Goal: Information Seeking & Learning: Learn about a topic

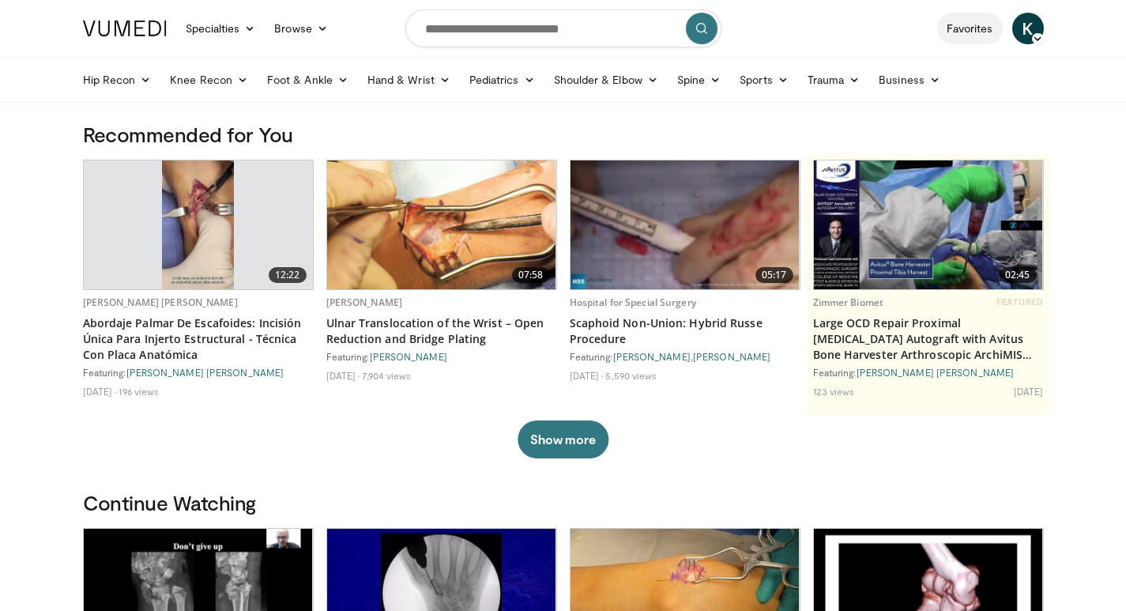
click at [964, 32] on link "Favorites" at bounding box center [970, 29] width 66 height 32
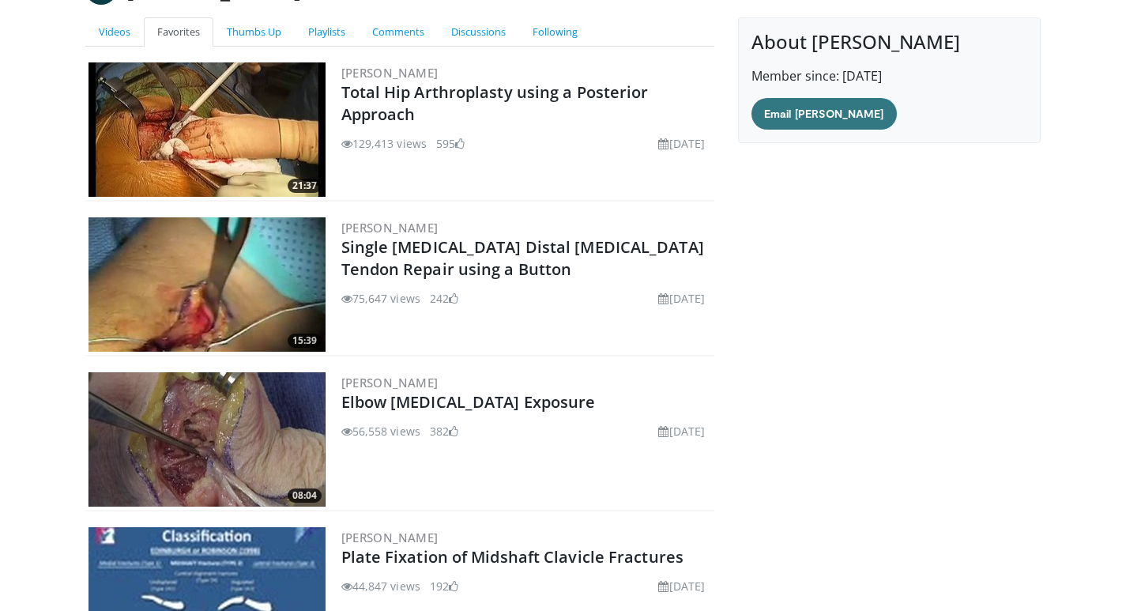
scroll to position [129, 0]
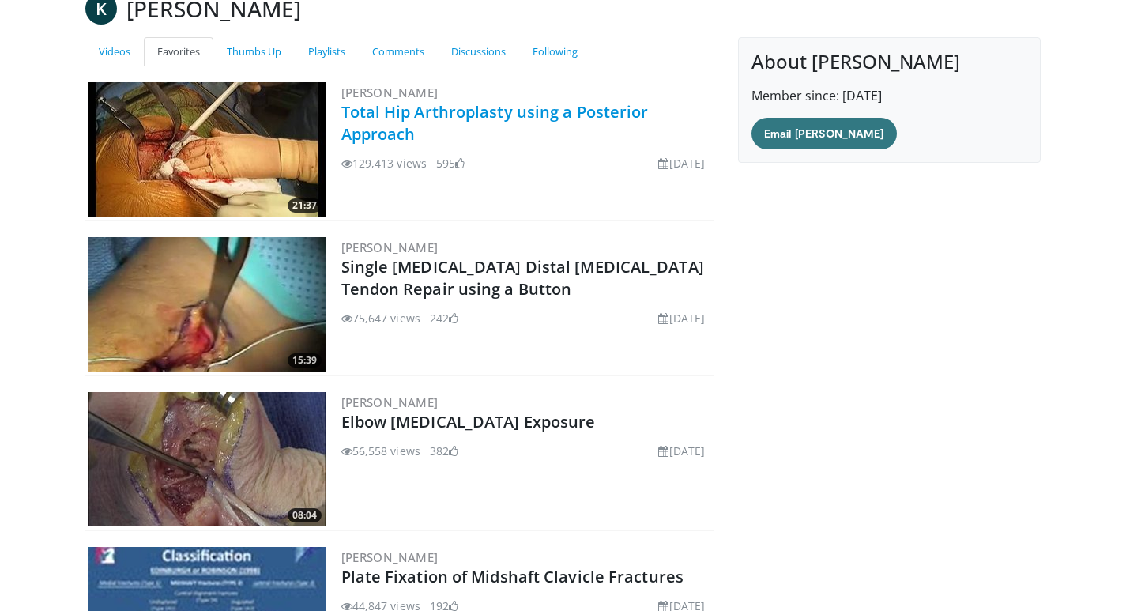
click at [453, 111] on link "Total Hip Arthroplasty using a Posterior Approach" at bounding box center [494, 122] width 307 height 43
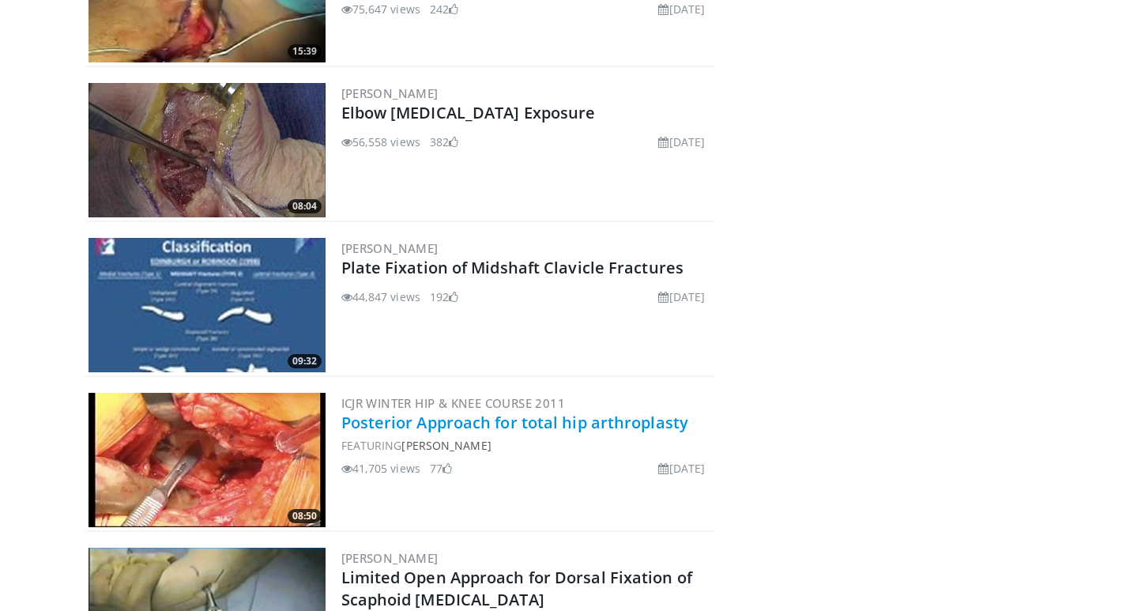
scroll to position [603, 0]
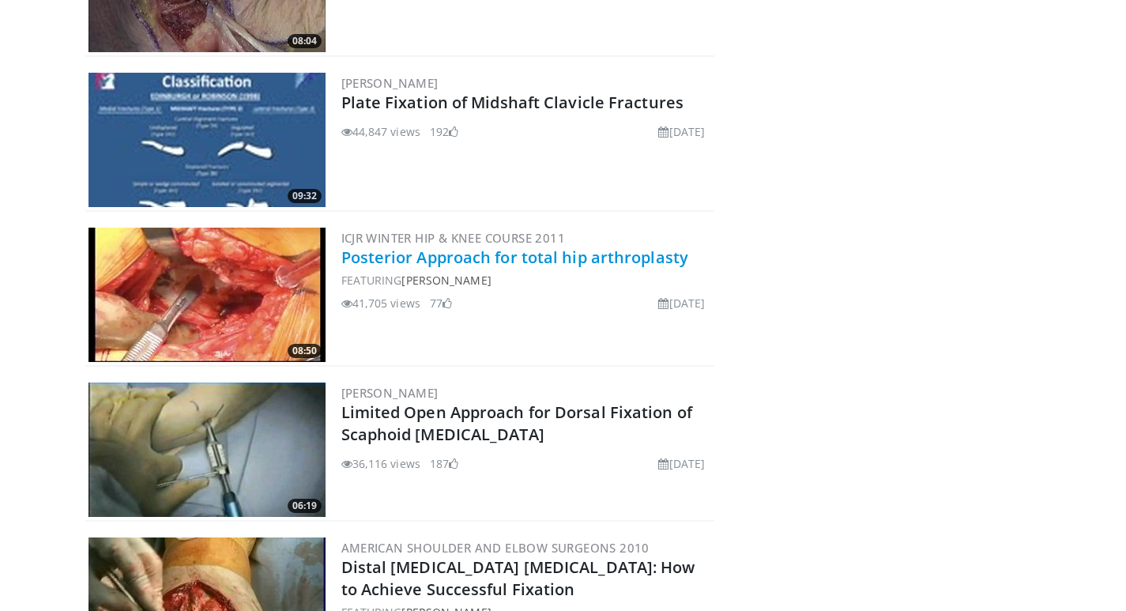
click at [529, 256] on link "Posterior Approach for total hip arthroplasty" at bounding box center [515, 257] width 348 height 21
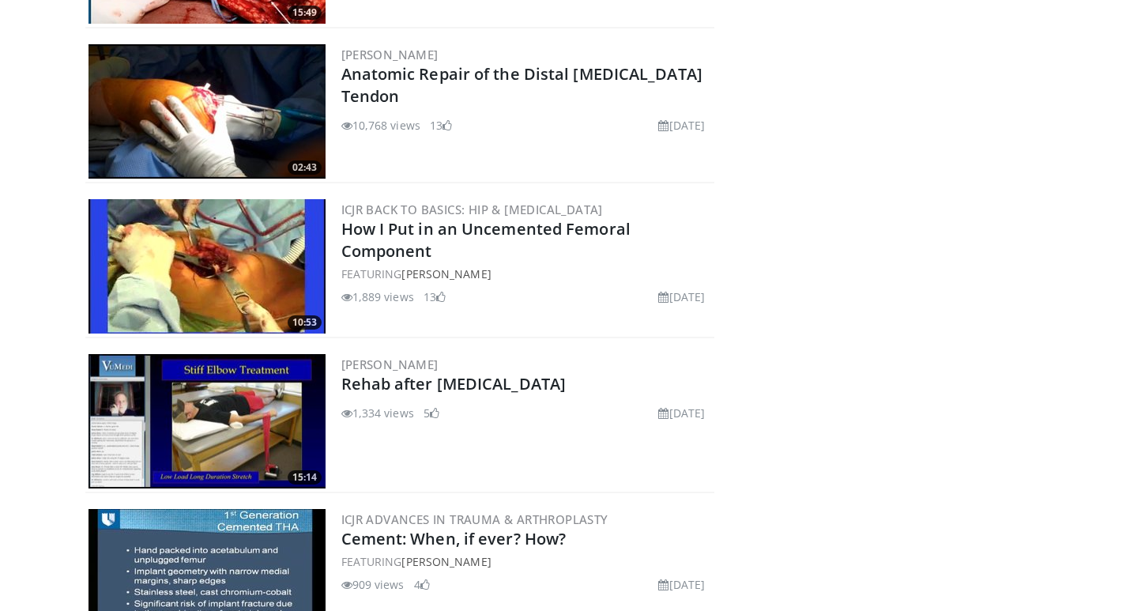
scroll to position [2341, 0]
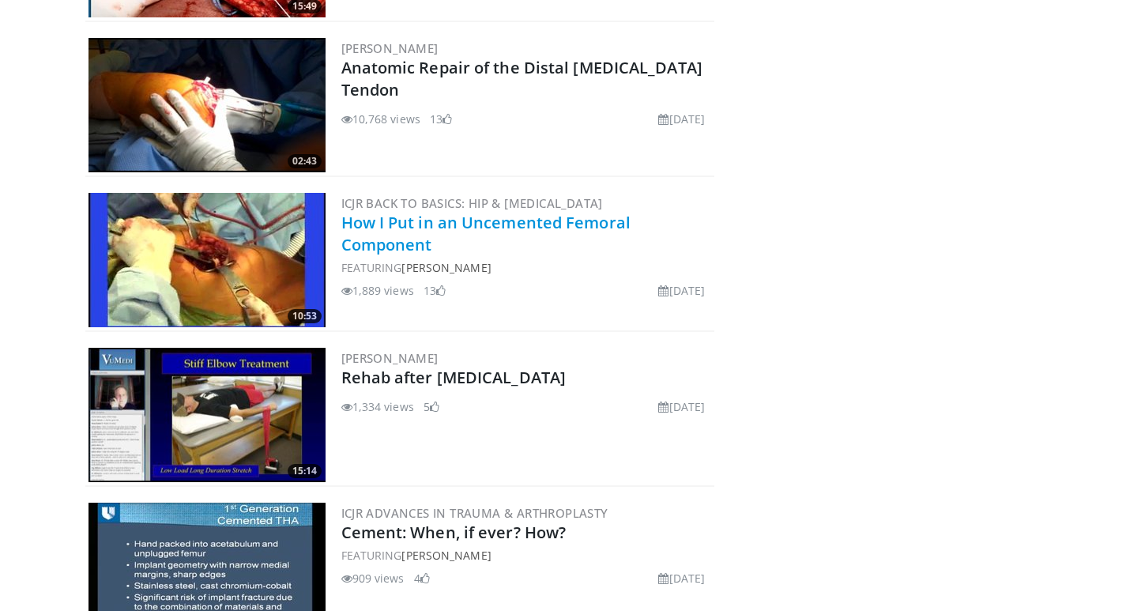
click at [447, 228] on link "How I Put in an Uncemented Femoral Component" at bounding box center [485, 233] width 289 height 43
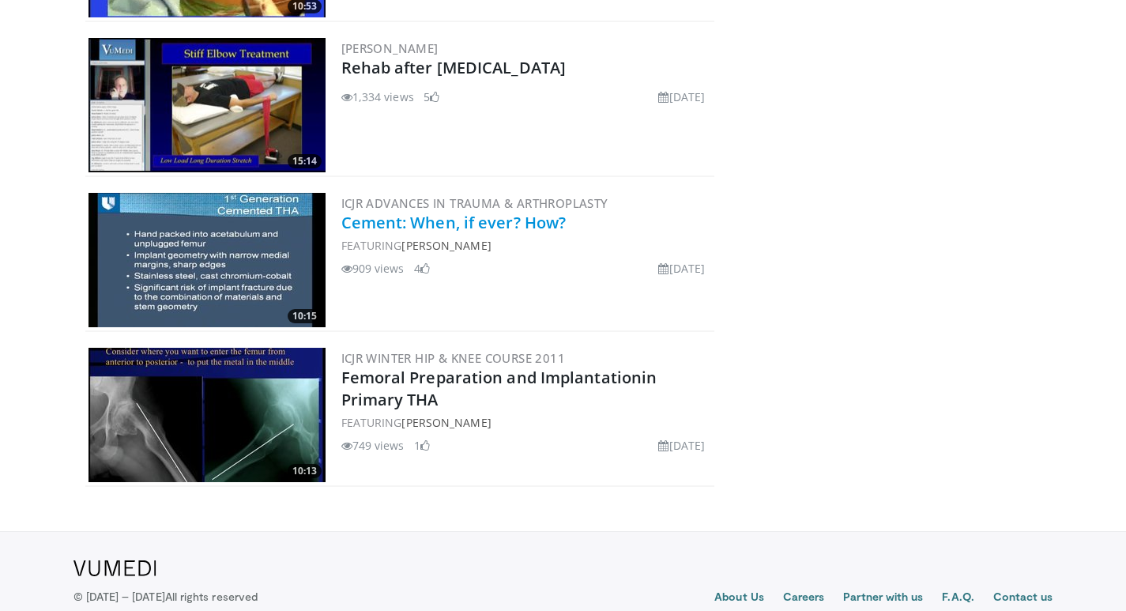
scroll to position [2658, 0]
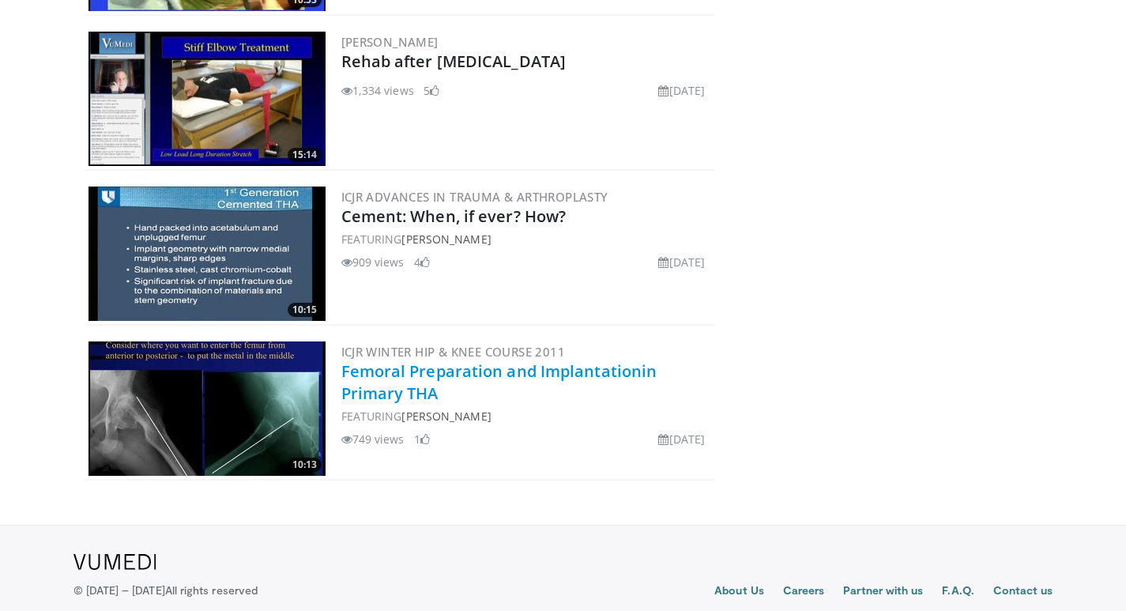
click at [386, 368] on link "Femoral Preparation and Implantationin Primary THA" at bounding box center [499, 381] width 316 height 43
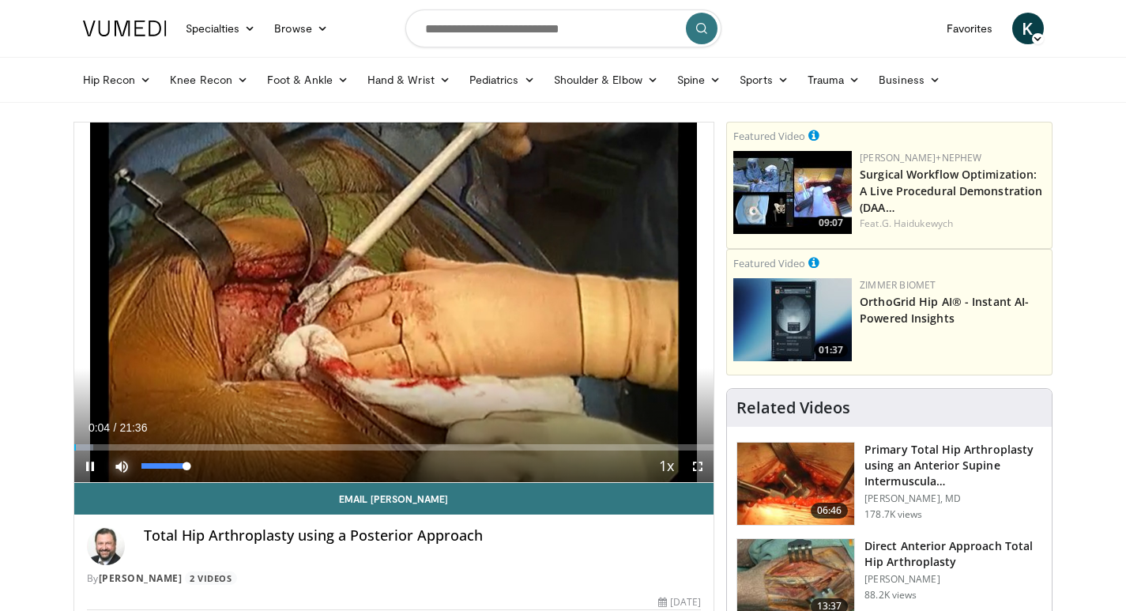
click at [122, 467] on span "Video Player" at bounding box center [122, 466] width 32 height 32
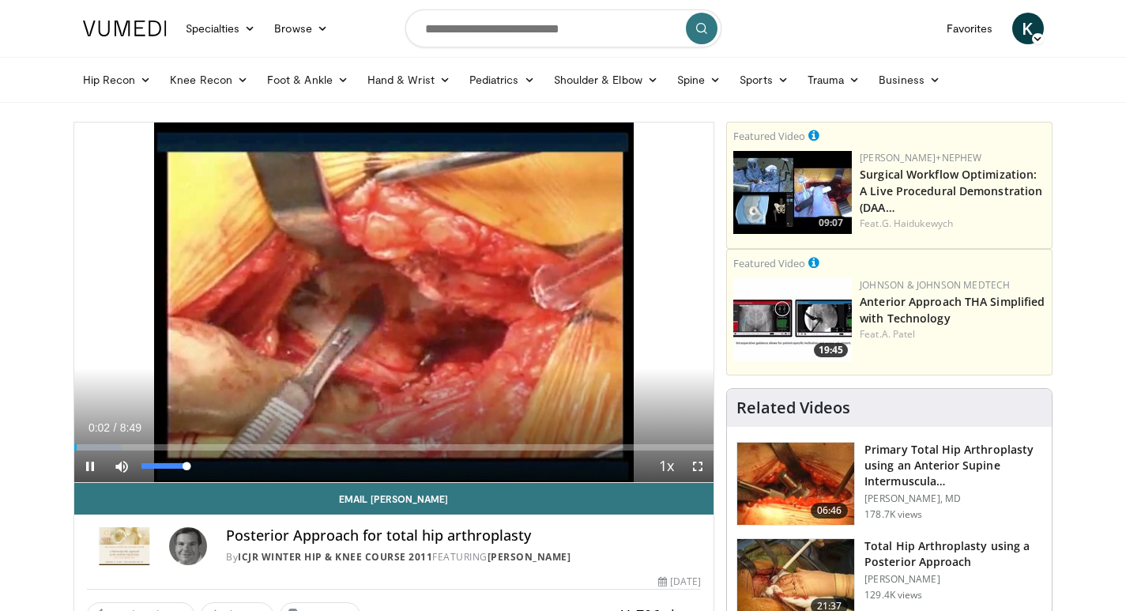
drag, startPoint x: 145, startPoint y: 465, endPoint x: 235, endPoint y: 465, distance: 90.1
click at [235, 465] on div "Current Time 0:02 / Duration 8:49 Pause Skip Backward Skip Forward Mute 100% Lo…" at bounding box center [394, 466] width 640 height 32
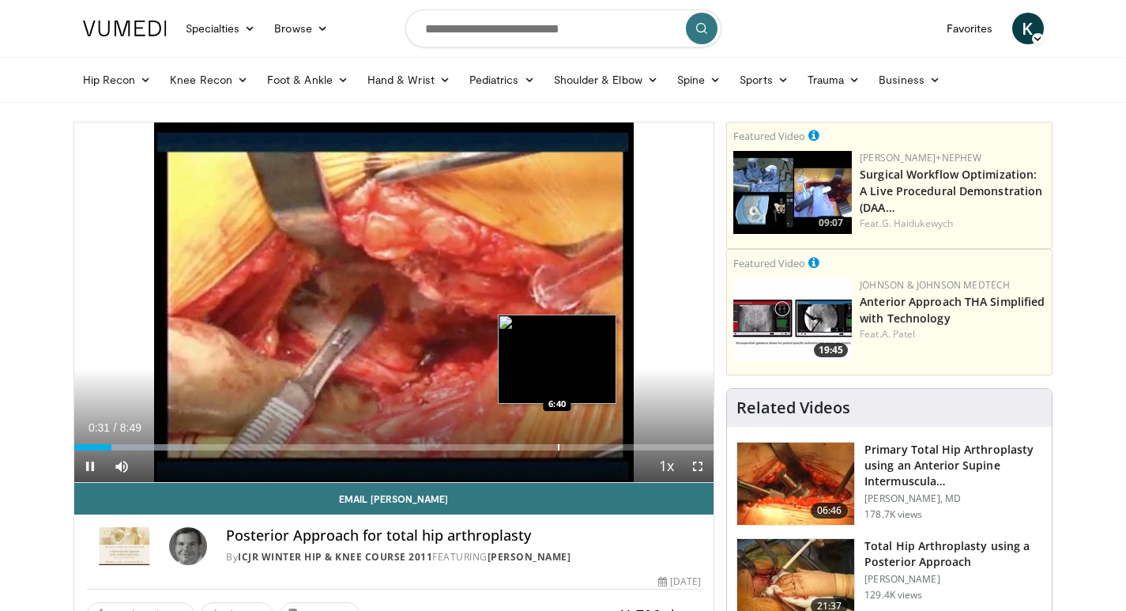
click at [558, 448] on div "Progress Bar" at bounding box center [559, 447] width 2 height 6
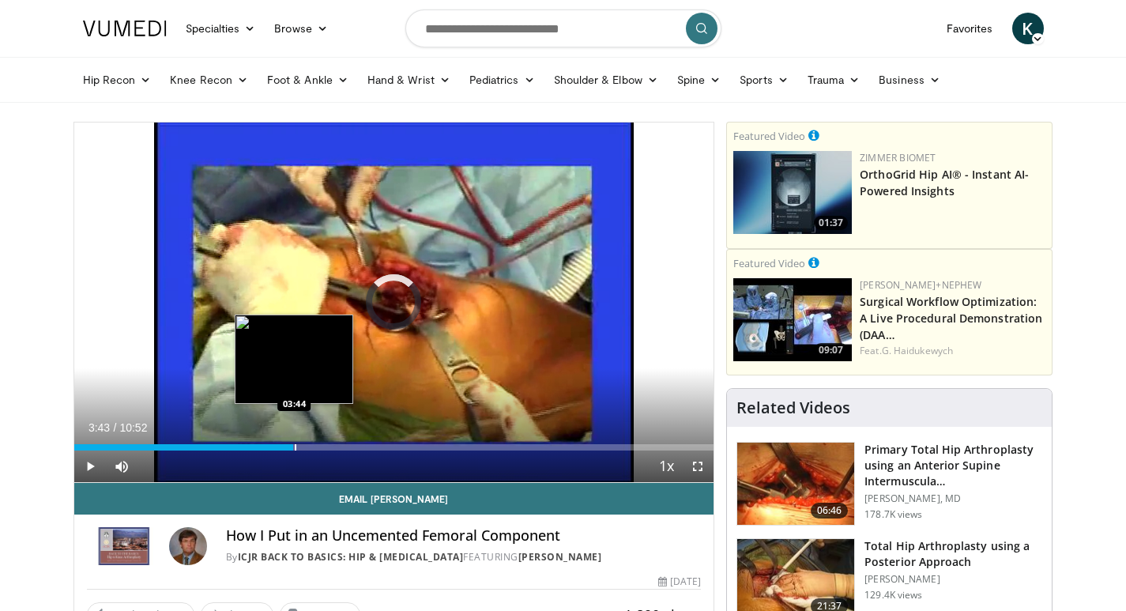
click at [293, 444] on div "Loaded : 0.00% 03:43 03:44" at bounding box center [394, 447] width 640 height 6
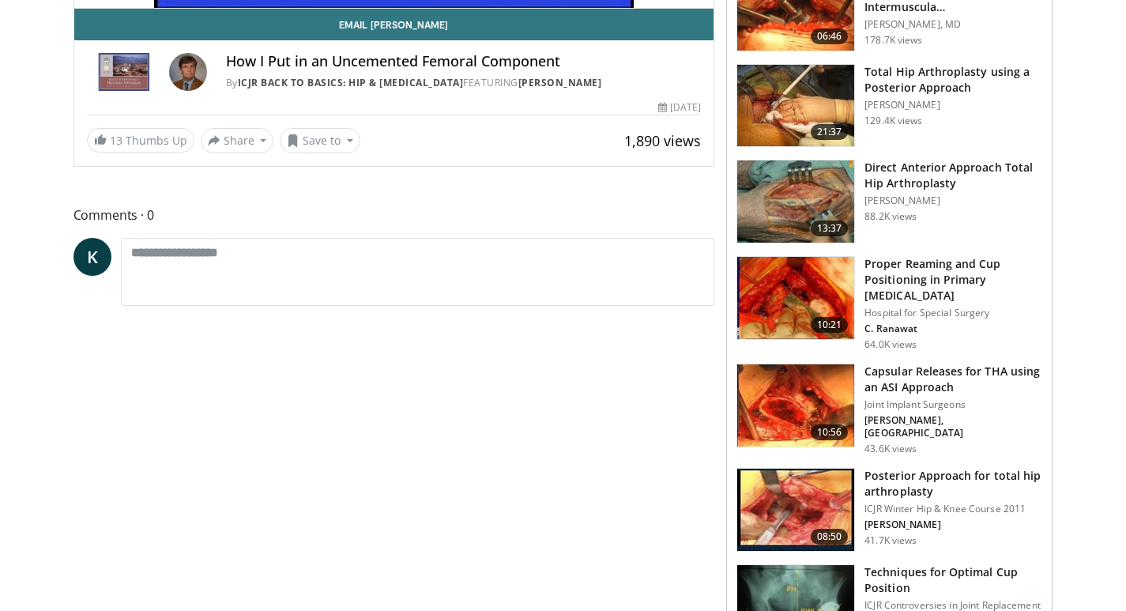
scroll to position [158, 0]
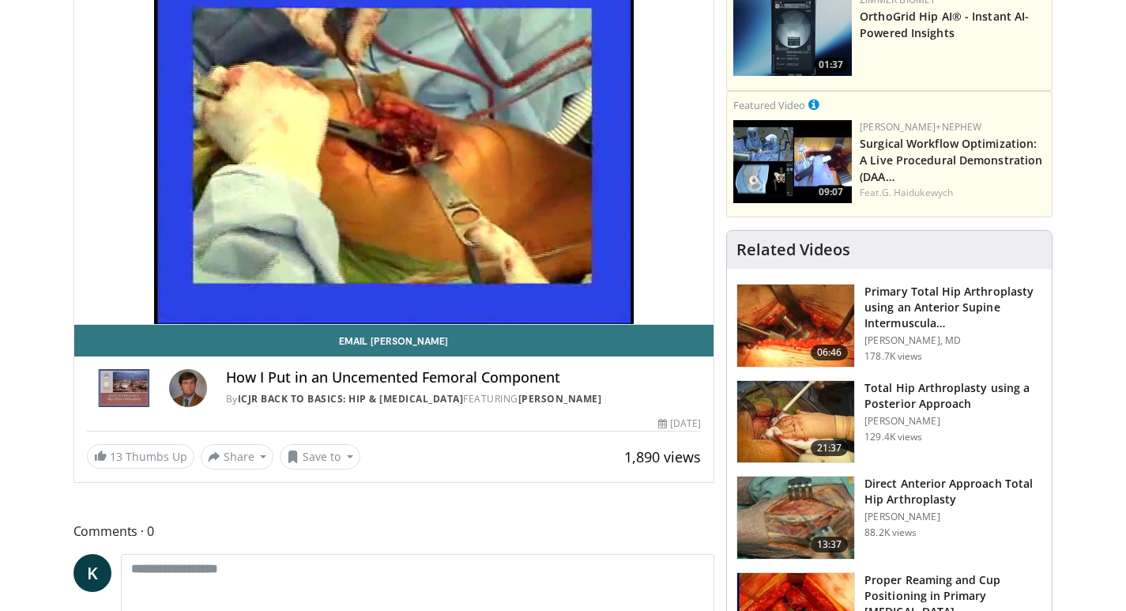
click at [417, 287] on video-js "**********" at bounding box center [394, 144] width 640 height 360
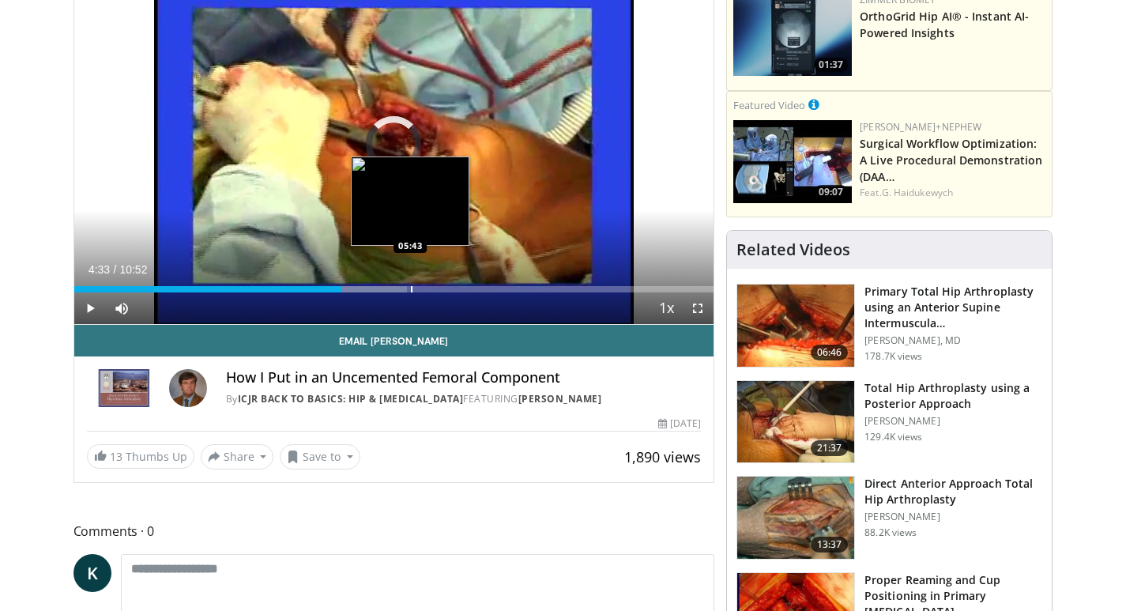
click at [411, 287] on div "Progress Bar" at bounding box center [412, 289] width 2 height 6
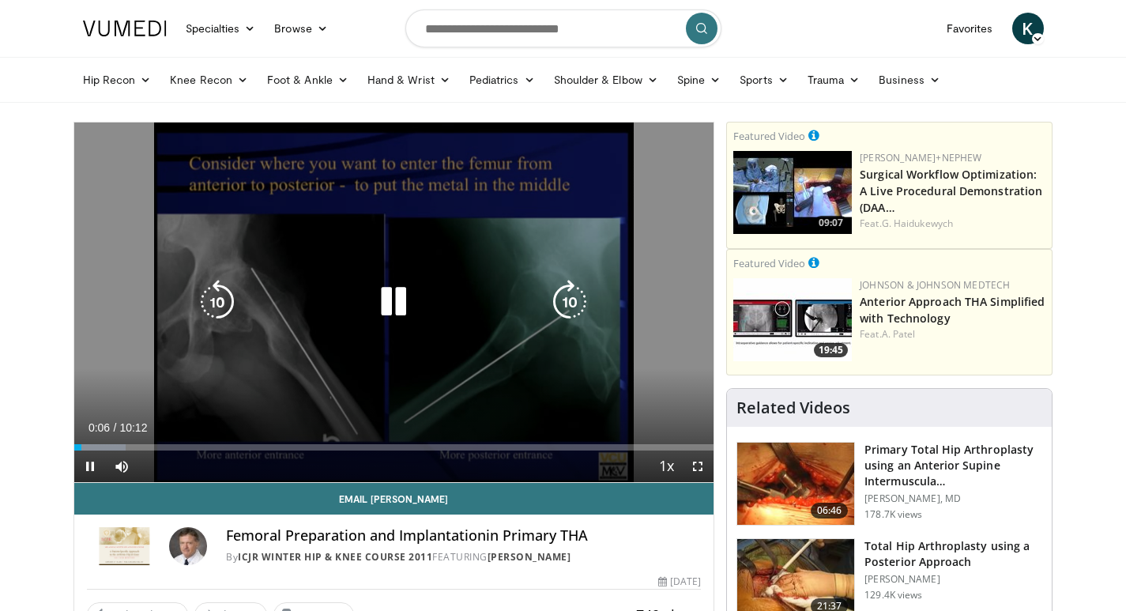
click at [0, 0] on div "Progress Bar" at bounding box center [0, 0] width 0 height 0
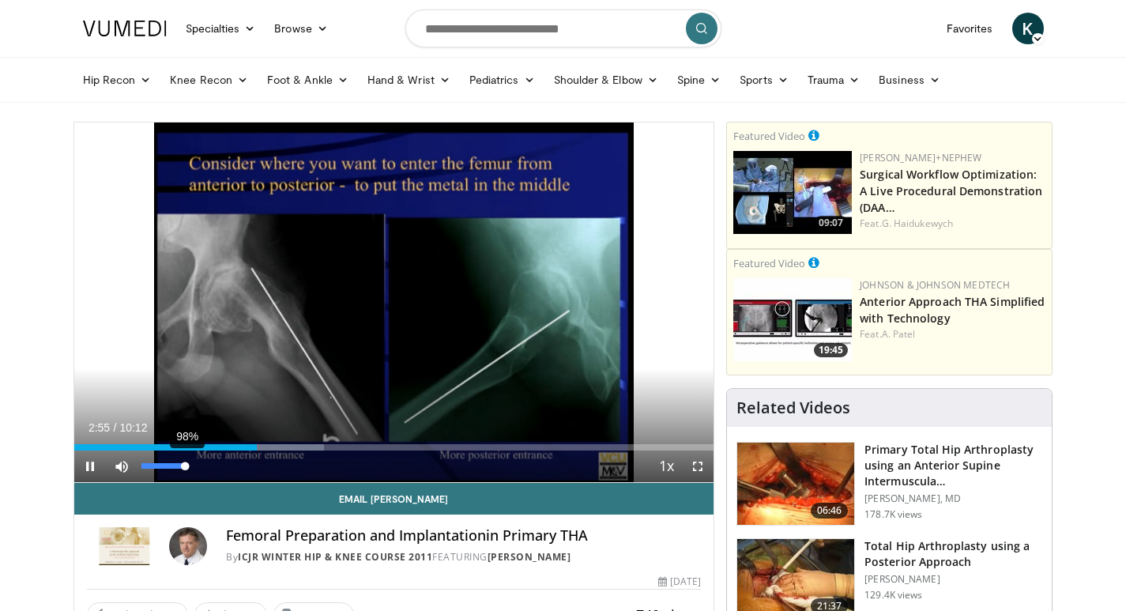
click at [186, 465] on div "Volume Level" at bounding box center [163, 466] width 44 height 6
drag, startPoint x: 186, startPoint y: 465, endPoint x: 197, endPoint y: 465, distance: 11.1
click at [197, 465] on div "Mute 100%" at bounding box center [161, 466] width 111 height 32
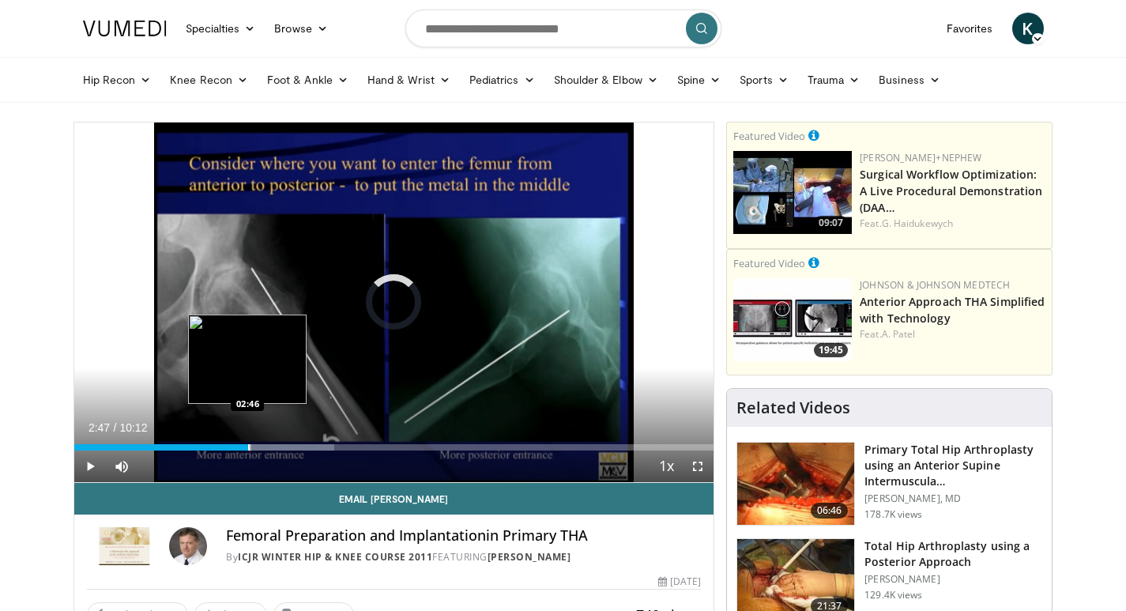
click at [248, 447] on div "Progress Bar" at bounding box center [249, 447] width 2 height 6
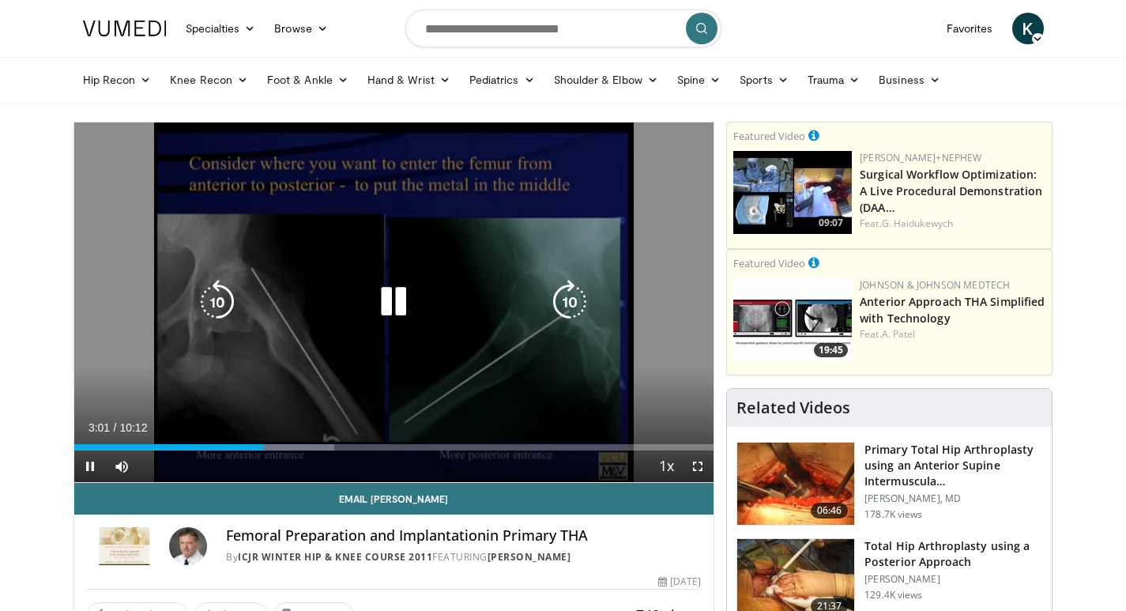
click at [397, 295] on icon "Video Player" at bounding box center [393, 302] width 44 height 44
click at [396, 291] on icon "Video Player" at bounding box center [393, 302] width 44 height 44
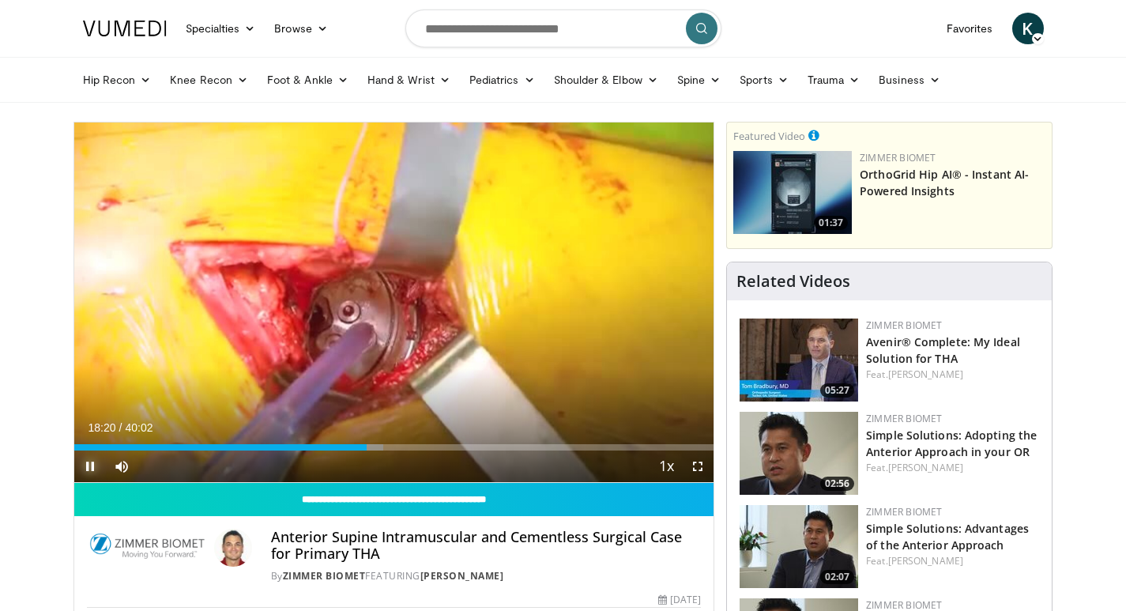
click at [83, 468] on span "Video Player" at bounding box center [90, 466] width 32 height 32
click at [962, 28] on link "Favorites" at bounding box center [970, 29] width 66 height 32
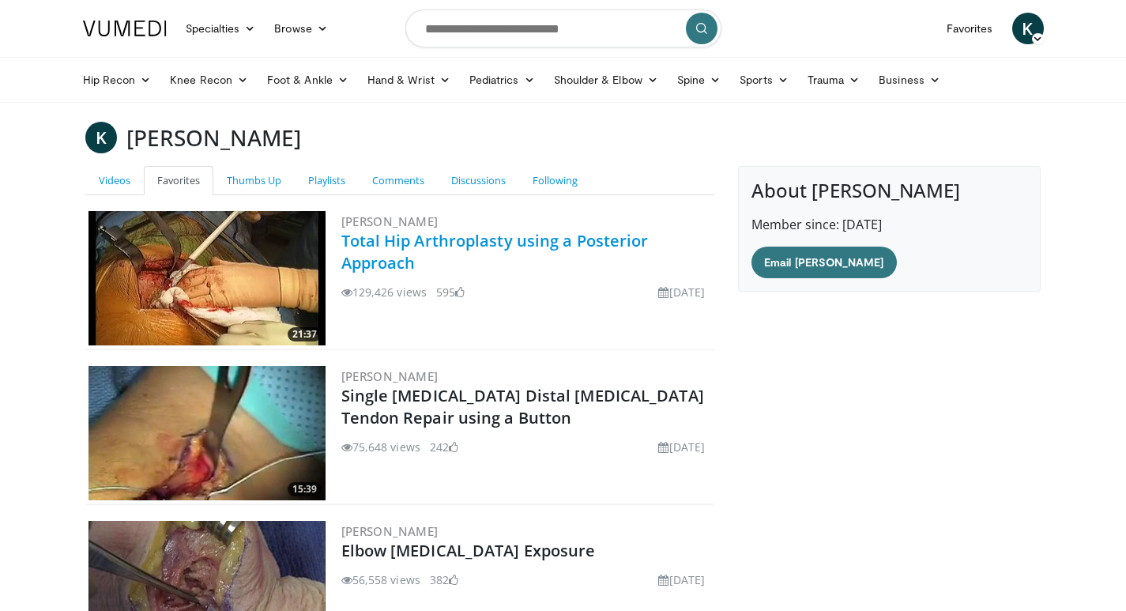
click at [396, 247] on link "Total Hip Arthroplasty using a Posterior Approach" at bounding box center [494, 251] width 307 height 43
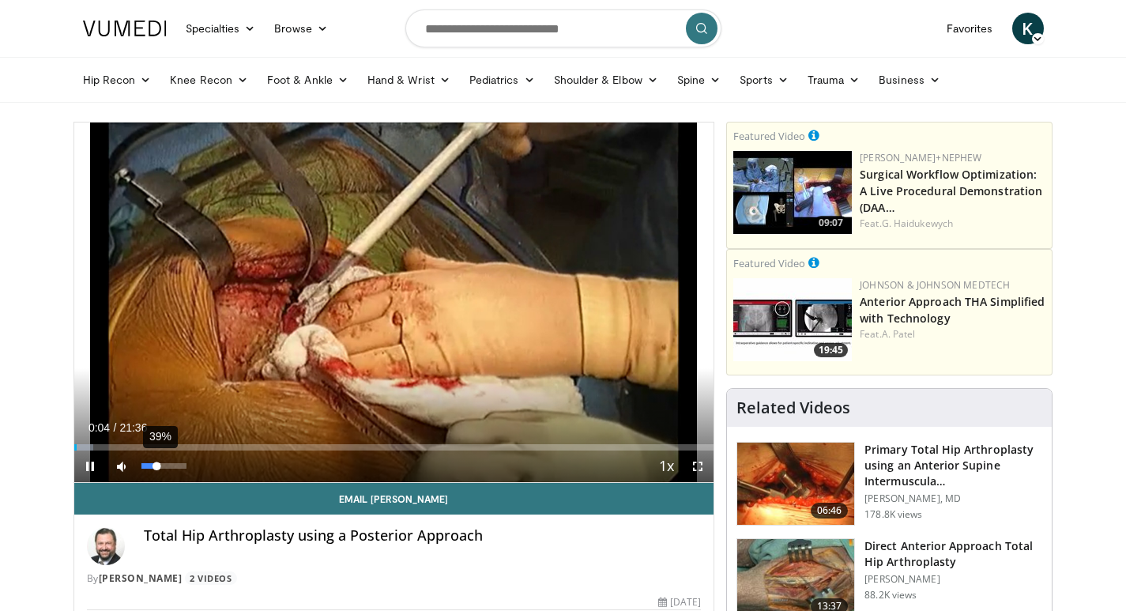
drag, startPoint x: 184, startPoint y: 463, endPoint x: 157, endPoint y: 464, distance: 26.9
click at [157, 464] on div "Volume Level" at bounding box center [149, 466] width 16 height 6
click at [163, 465] on div "Volume Level" at bounding box center [151, 466] width 21 height 6
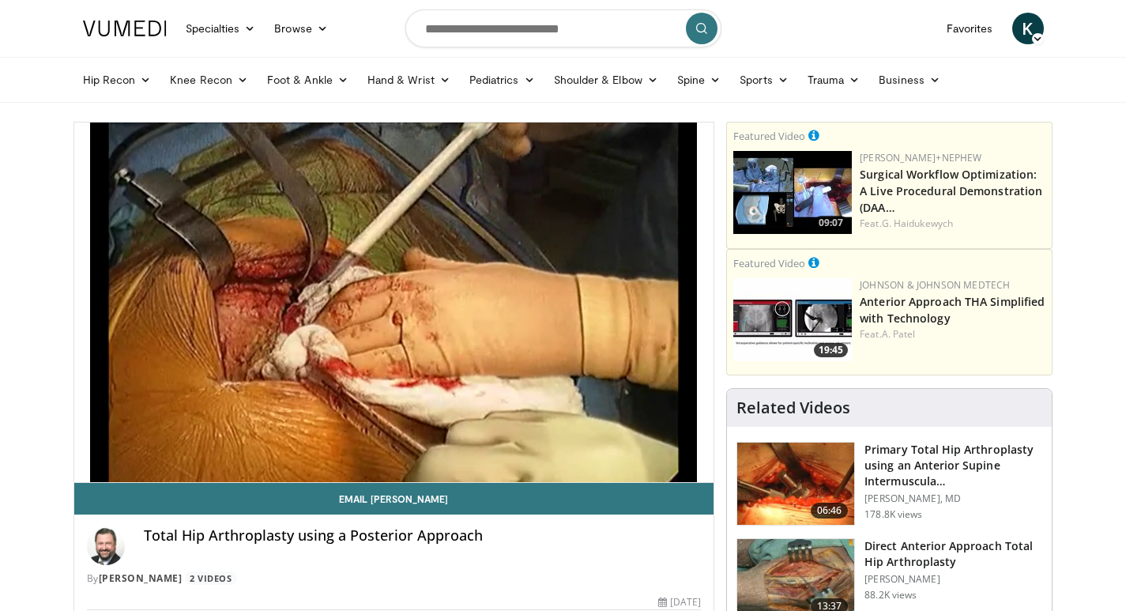
drag, startPoint x: 162, startPoint y: 464, endPoint x: 178, endPoint y: 465, distance: 15.9
click at [178, 465] on video-js "**********" at bounding box center [394, 302] width 640 height 360
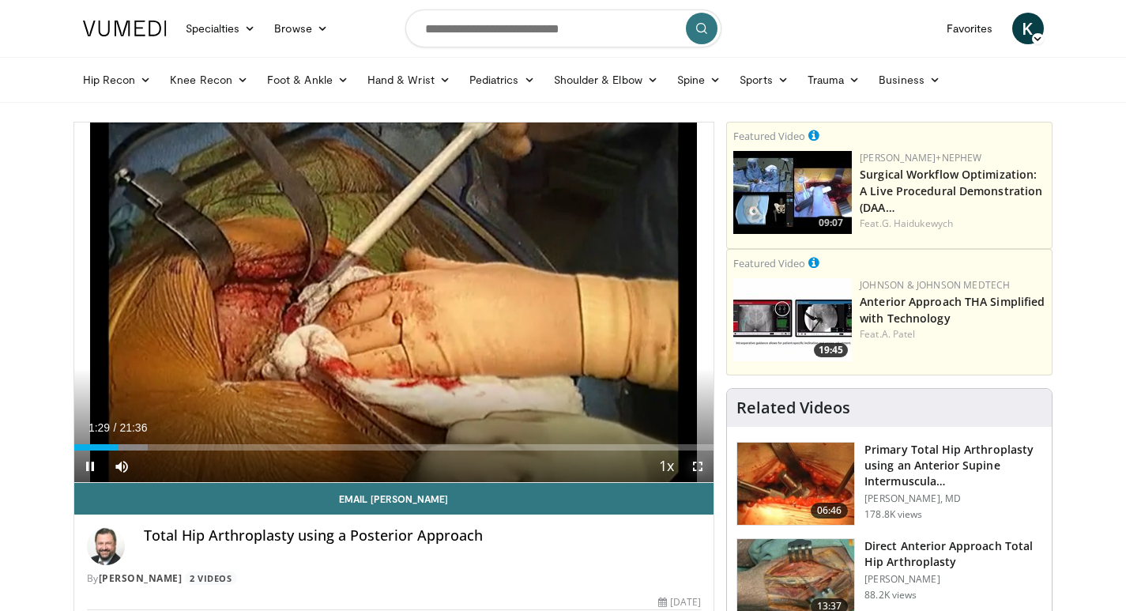
click at [702, 465] on span "Video Player" at bounding box center [698, 466] width 32 height 32
